Goal: Transaction & Acquisition: Obtain resource

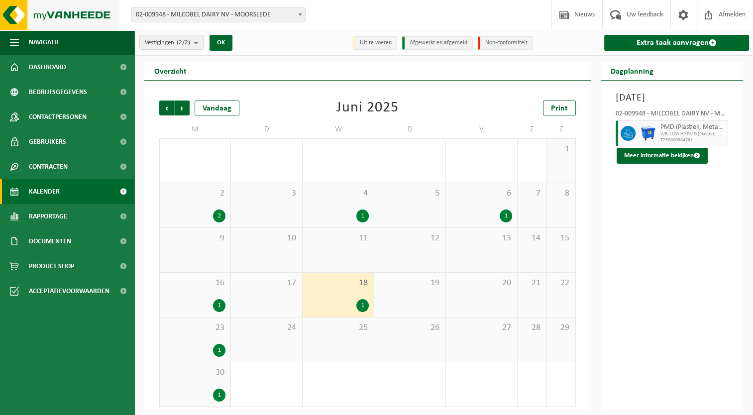
click at [87, 19] on img at bounding box center [59, 15] width 119 height 30
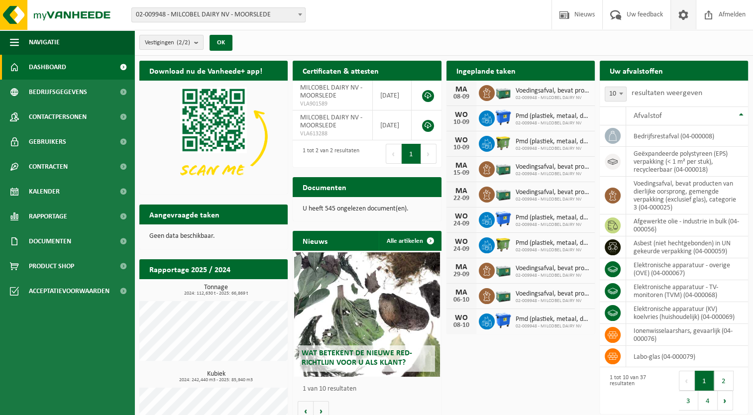
click at [685, 18] on span at bounding box center [683, 14] width 15 height 29
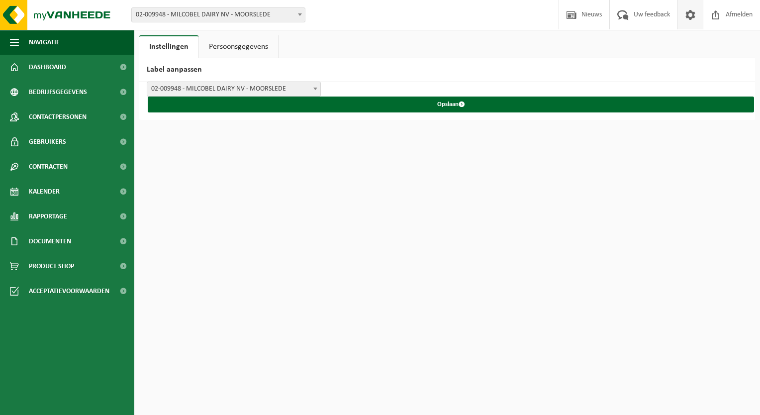
click at [241, 48] on link "Persoonsgegevens" at bounding box center [238, 46] width 79 height 23
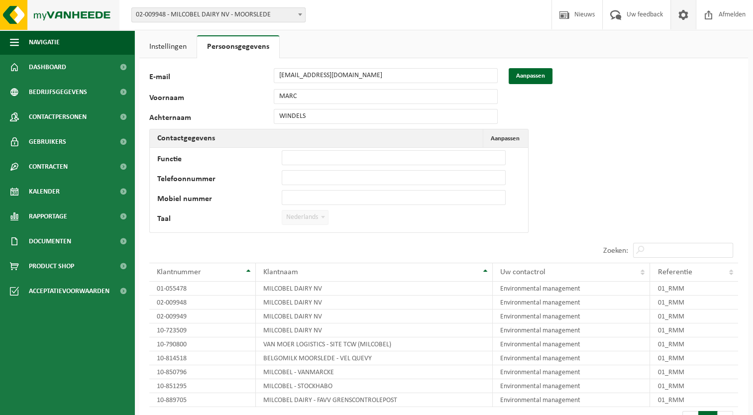
click at [14, 11] on img at bounding box center [59, 15] width 119 height 30
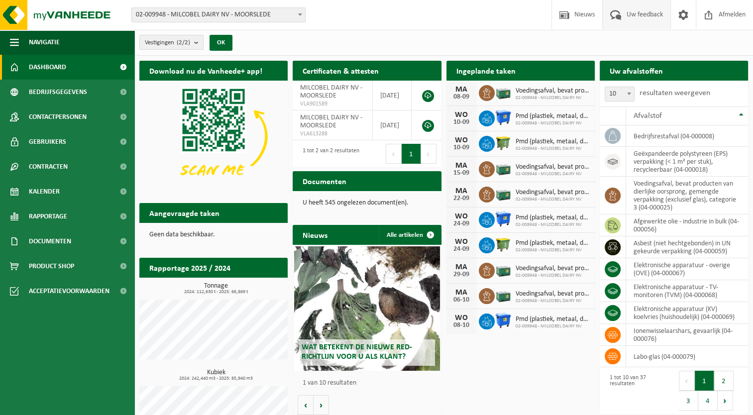
click at [634, 14] on span "Uw feedback" at bounding box center [644, 14] width 41 height 29
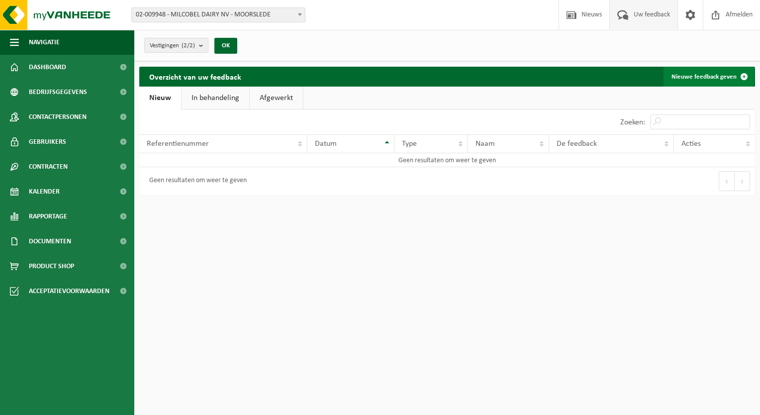
click at [696, 77] on link "Nieuwe feedback geven" at bounding box center [709, 77] width 91 height 20
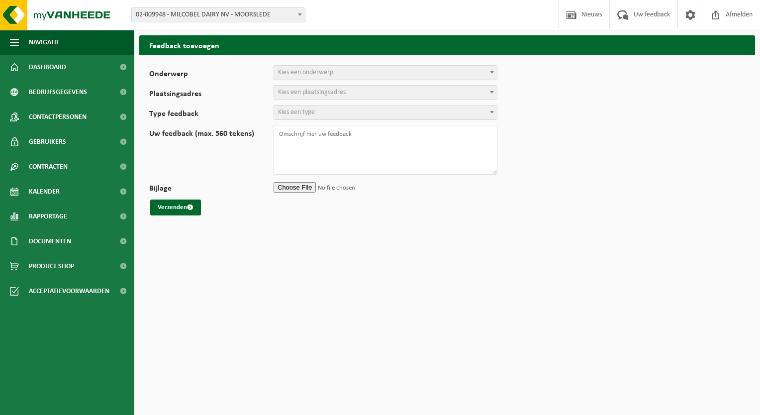
select select
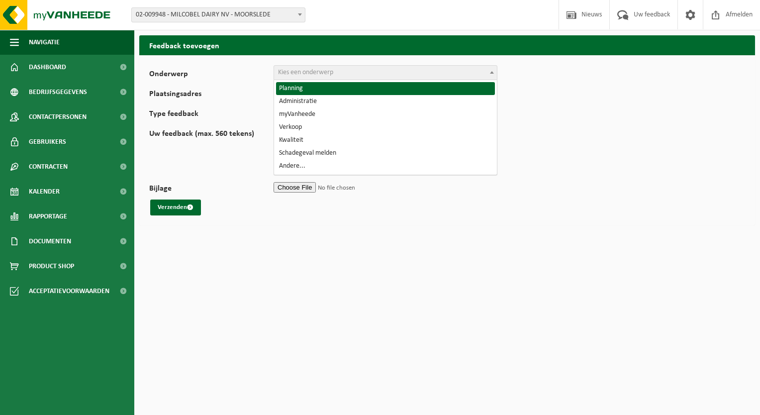
click at [298, 74] on span "Kies een onderwerp" at bounding box center [305, 72] width 55 height 7
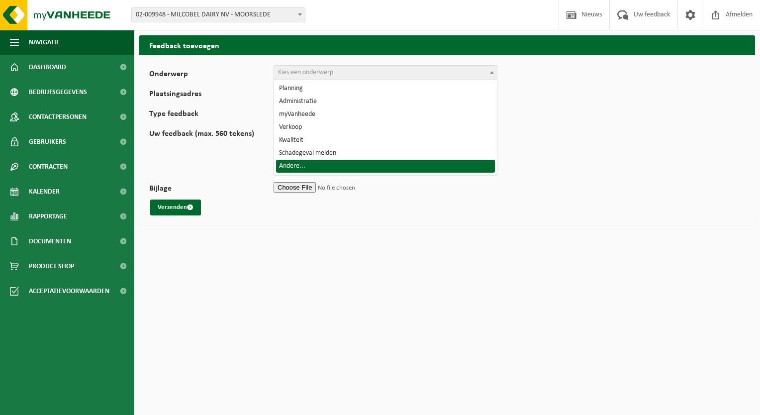
select select "32"
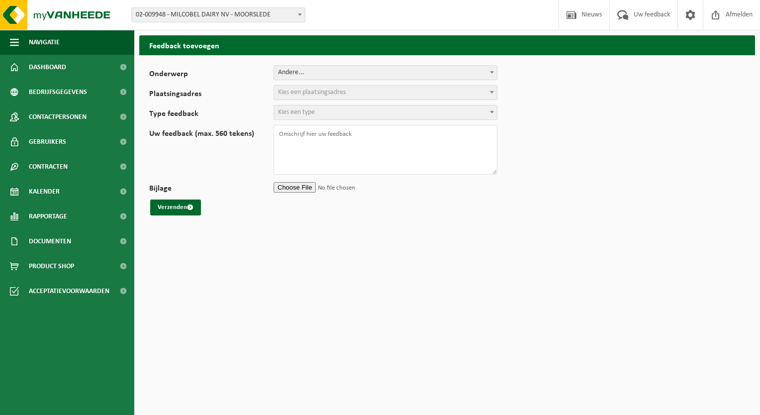
click at [298, 93] on span "Kies een plaatsingsadres" at bounding box center [312, 92] width 68 height 7
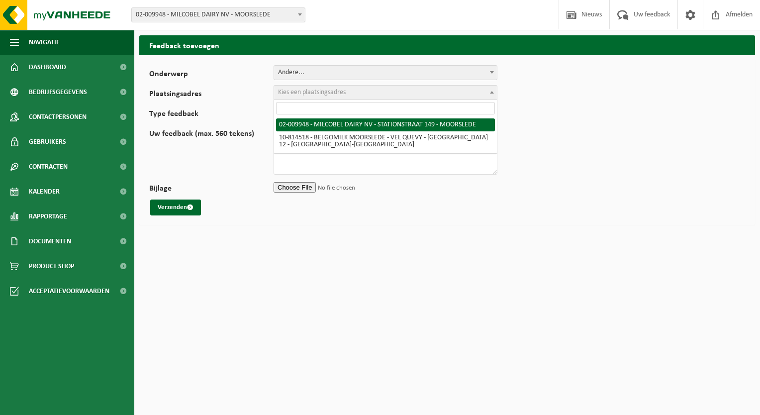
select select "1949"
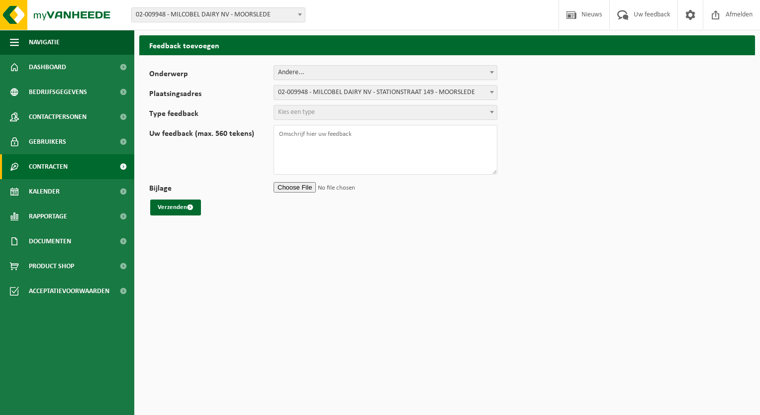
click at [64, 165] on span "Contracten" at bounding box center [48, 166] width 39 height 25
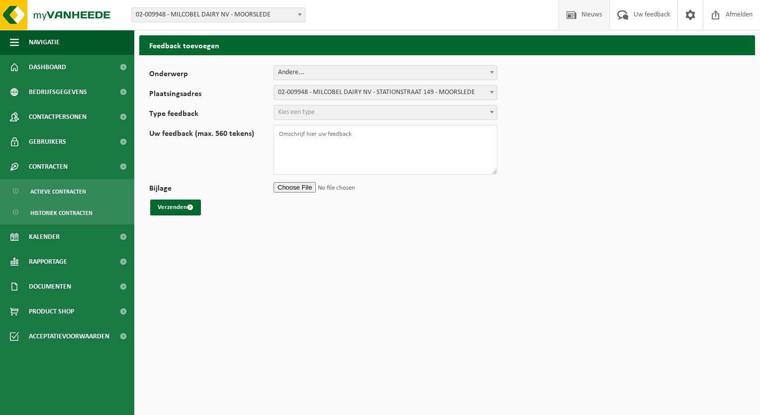
click at [589, 17] on span "Nieuws" at bounding box center [591, 14] width 25 height 29
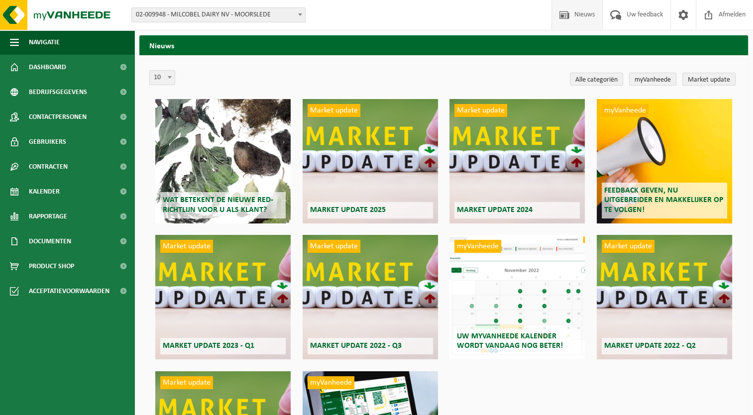
click at [641, 77] on link "myVanheede" at bounding box center [652, 79] width 47 height 13
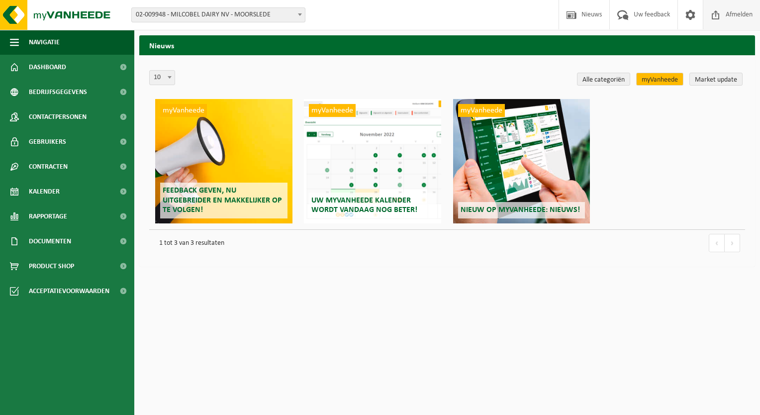
click at [730, 15] on span "Afmelden" at bounding box center [739, 14] width 32 height 29
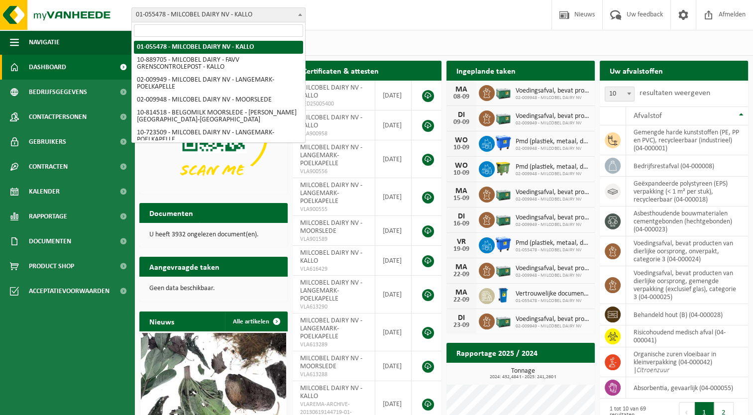
click at [260, 16] on span "01-055478 - MILCOBEL DAIRY NV - KALLO" at bounding box center [218, 15] width 173 height 14
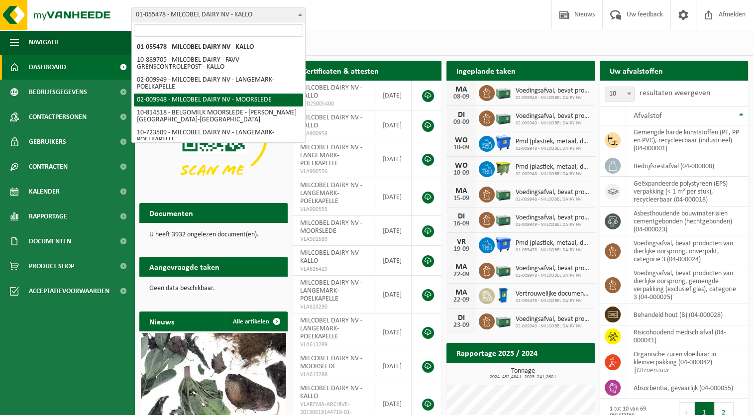
select select "1949"
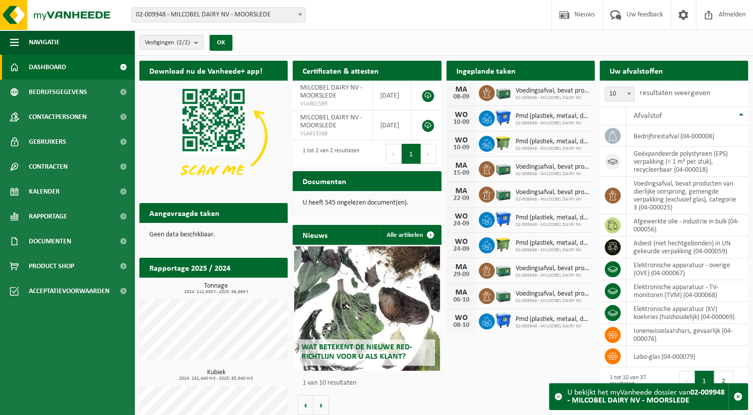
click at [429, 153] on button "Volgende" at bounding box center [428, 154] width 15 height 20
click at [429, 156] on button "Volgende" at bounding box center [428, 154] width 15 height 20
click at [332, 206] on div "U heeft 545 ongelezen document(en)." at bounding box center [367, 203] width 148 height 24
click at [334, 183] on h2 "Documenten" at bounding box center [325, 180] width 64 height 19
click at [52, 237] on span "Documenten" at bounding box center [50, 241] width 42 height 25
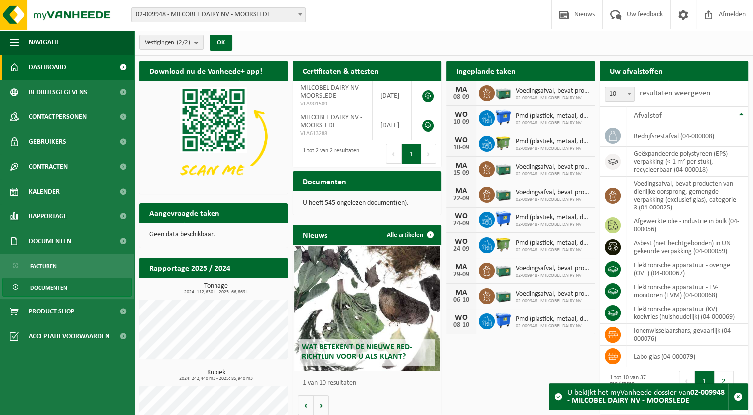
click at [58, 288] on span "Documenten" at bounding box center [48, 287] width 37 height 19
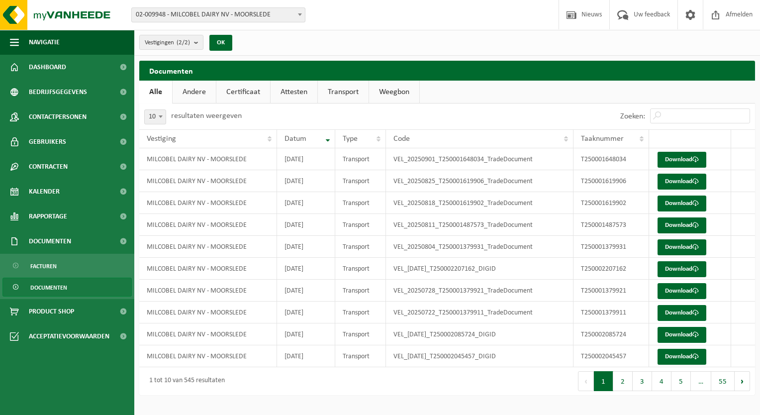
click at [198, 94] on link "Andere" at bounding box center [194, 92] width 43 height 23
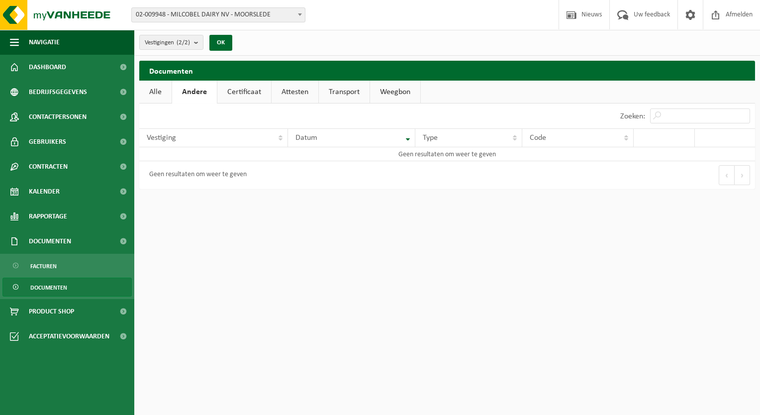
click at [247, 95] on link "Certificaat" at bounding box center [244, 92] width 54 height 23
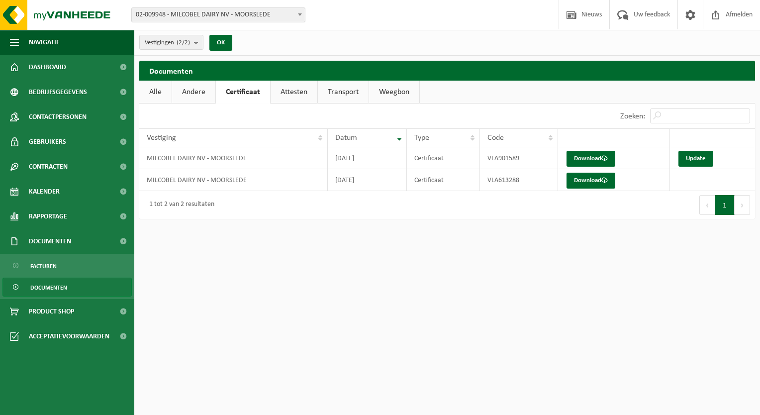
click at [298, 95] on link "Attesten" at bounding box center [294, 92] width 47 height 23
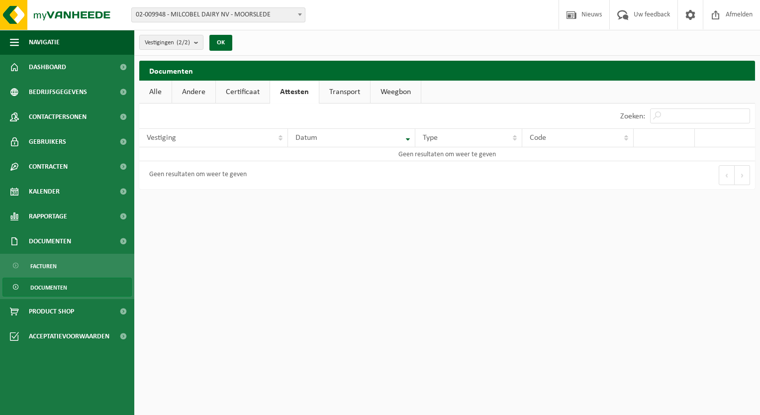
click at [344, 95] on link "Transport" at bounding box center [344, 92] width 51 height 23
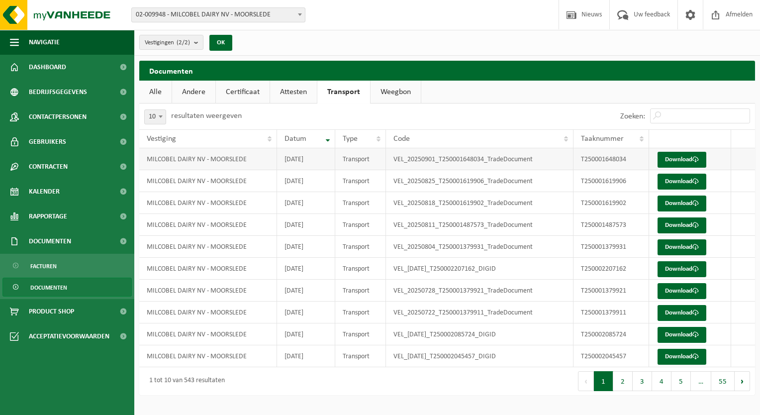
click at [224, 159] on td "MILCOBEL DAIRY NV - MOORSLEDE" at bounding box center [208, 159] width 138 height 22
click at [689, 160] on link "Download" at bounding box center [682, 160] width 49 height 16
